Goal: Information Seeking & Learning: Learn about a topic

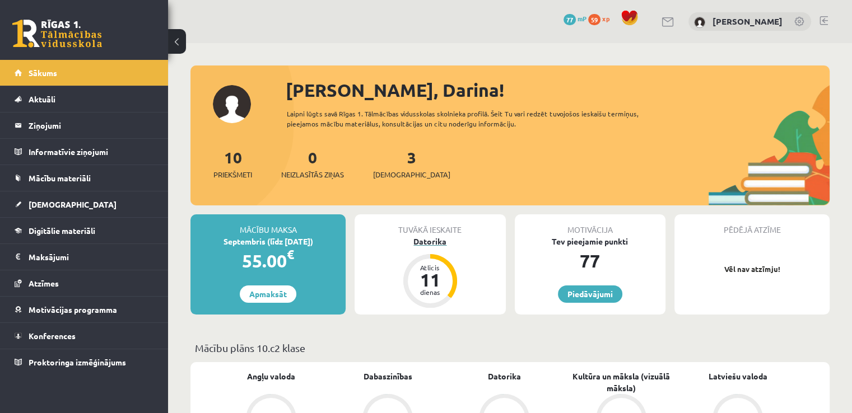
click at [431, 244] on div "Datorika" at bounding box center [429, 242] width 151 height 12
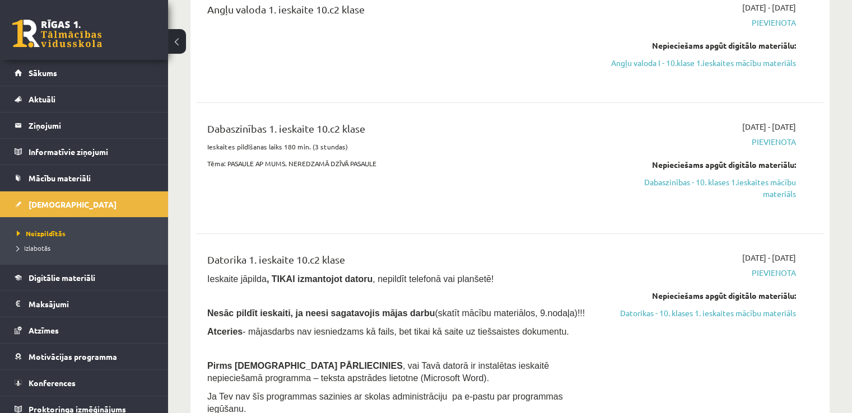
scroll to position [147, 0]
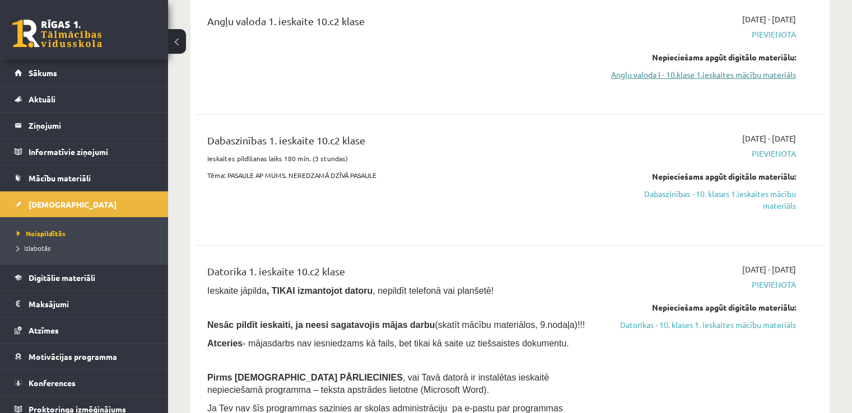
click at [755, 69] on link "Angļu valoda I - 10.klase 1.ieskaites mācību materiāls" at bounding box center [703, 75] width 185 height 12
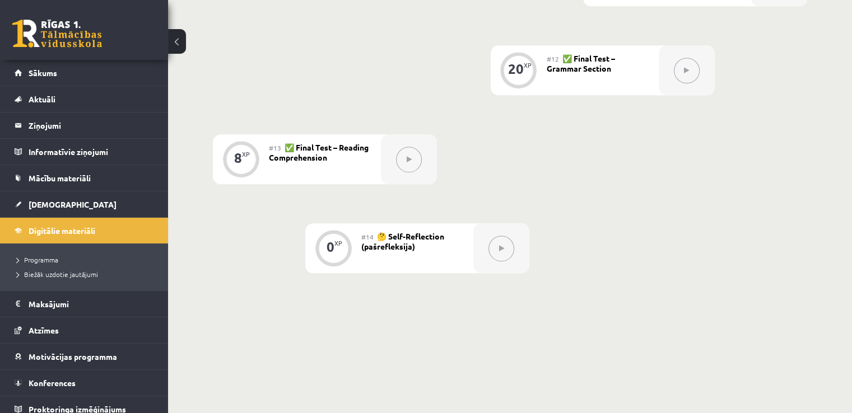
scroll to position [1306, 0]
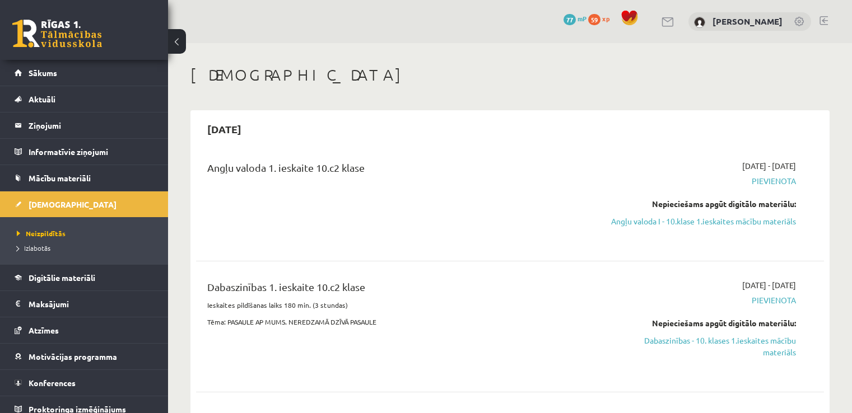
scroll to position [147, 0]
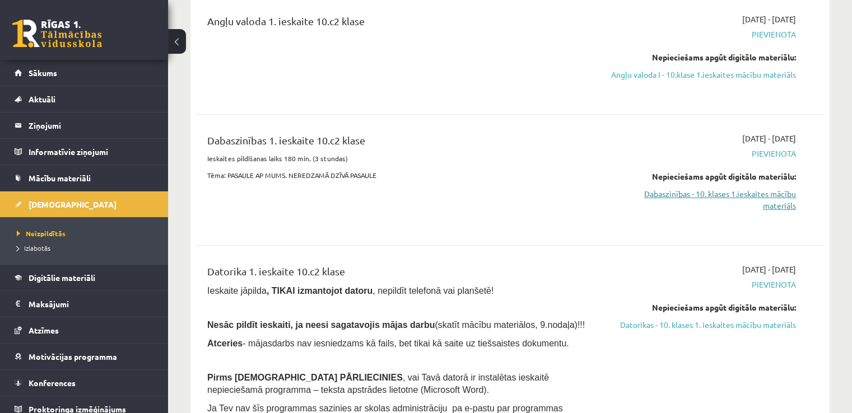
click at [661, 212] on link "Dabaszinības - 10. klases 1.ieskaites mācību materiāls" at bounding box center [703, 200] width 185 height 24
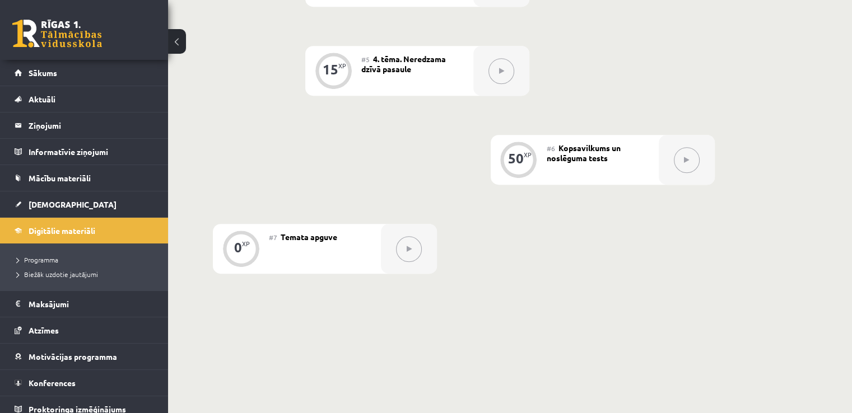
scroll to position [629, 0]
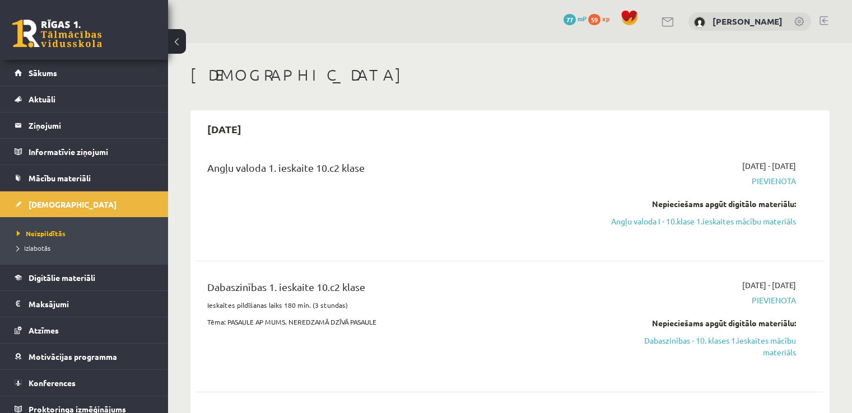
scroll to position [147, 0]
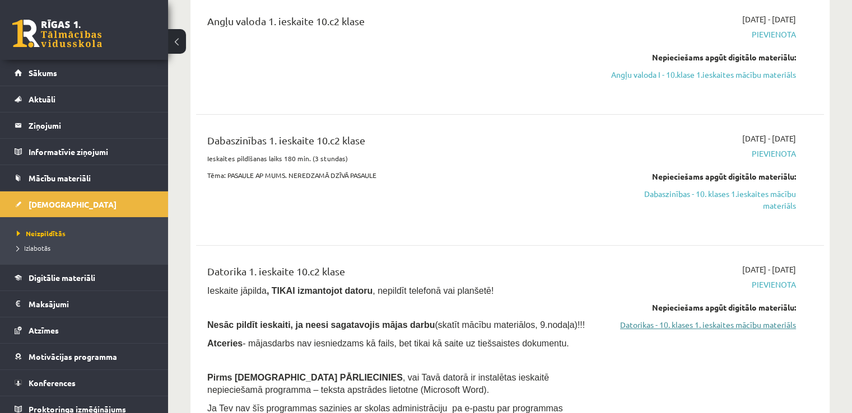
click at [697, 331] on link "Datorikas - 10. klases 1. ieskaites mācību materiāls" at bounding box center [703, 325] width 185 height 12
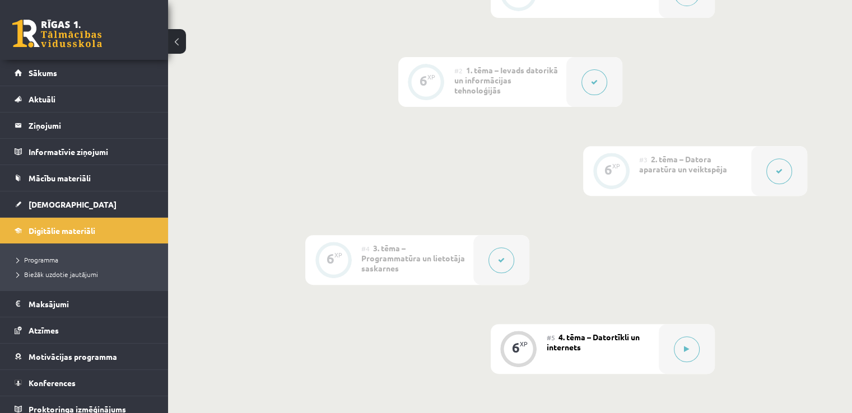
scroll to position [384, 0]
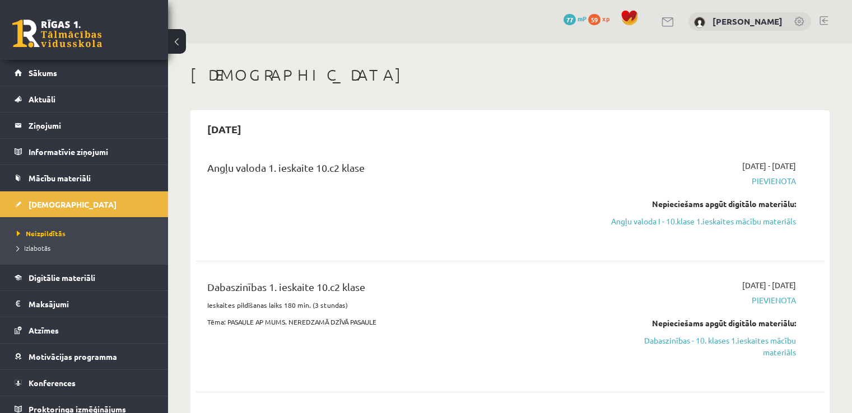
scroll to position [147, 0]
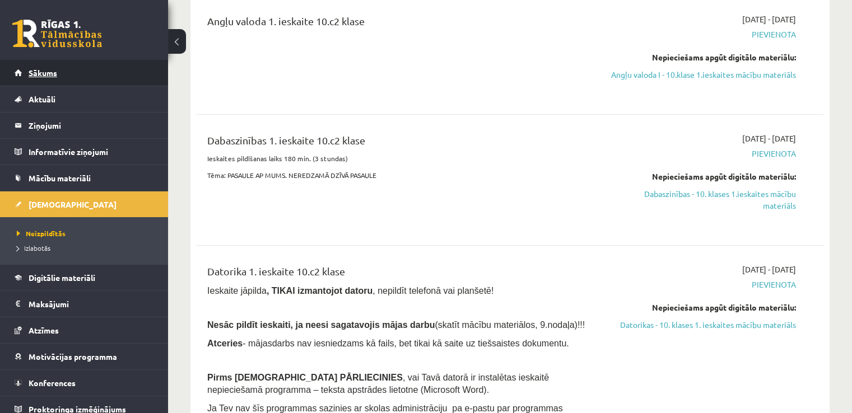
click at [41, 71] on span "Sākums" at bounding box center [43, 73] width 29 height 10
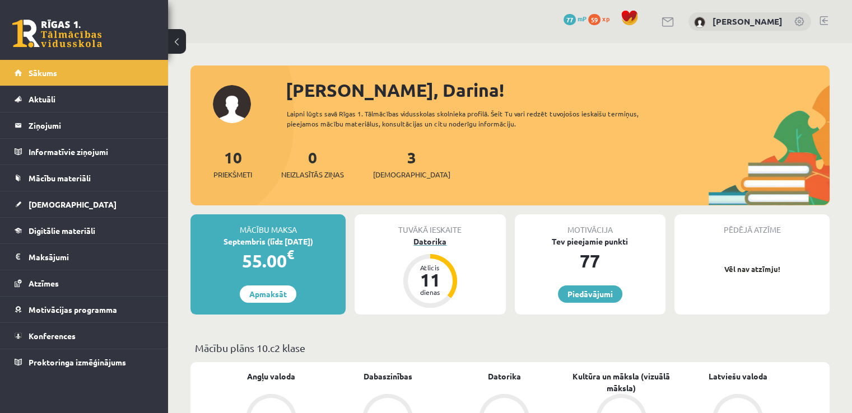
click at [422, 240] on div "Datorika" at bounding box center [429, 242] width 151 height 12
